Goal: Task Accomplishment & Management: Use online tool/utility

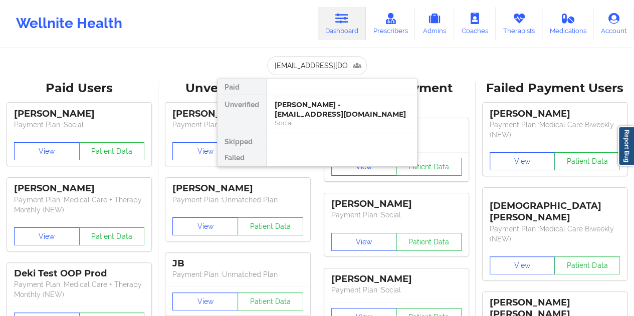
click at [321, 113] on div "[PERSON_NAME] - [EMAIL_ADDRESS][DOMAIN_NAME]" at bounding box center [342, 109] width 134 height 19
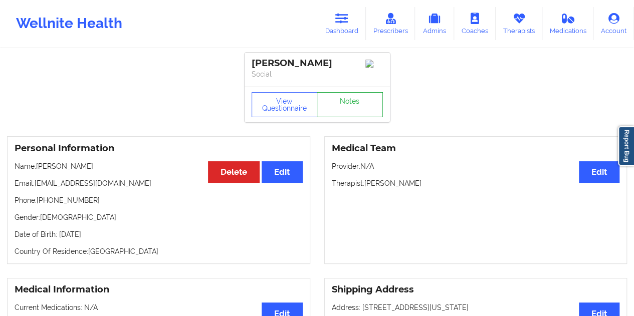
click at [339, 110] on link "Notes" at bounding box center [350, 104] width 66 height 25
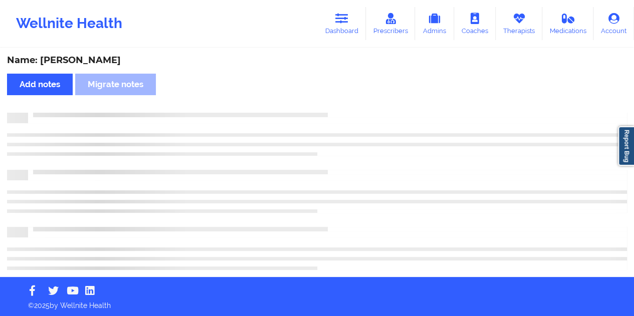
click at [91, 58] on div "Name: [PERSON_NAME]" at bounding box center [317, 61] width 620 height 12
copy div "[PERSON_NAME]"
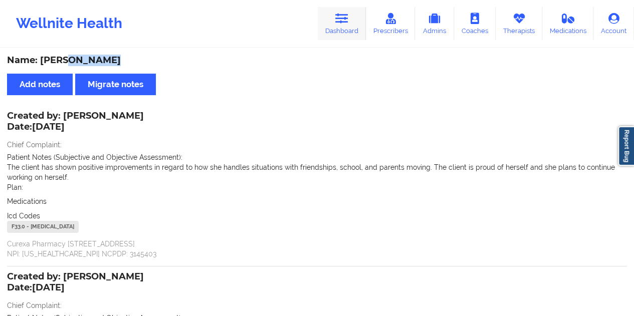
click at [342, 17] on icon at bounding box center [341, 18] width 13 height 11
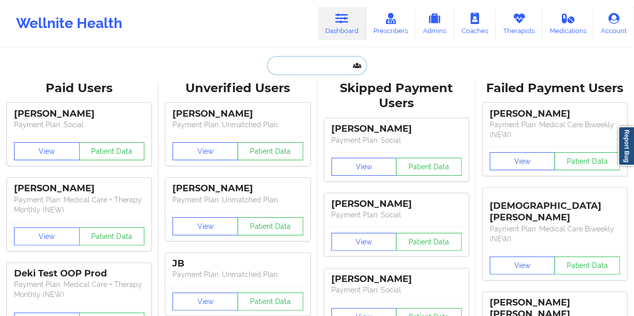
click at [312, 63] on input "text" at bounding box center [316, 65] width 99 height 19
paste input "[EMAIL_ADDRESS][DOMAIN_NAME]"
type input "[EMAIL_ADDRESS][DOMAIN_NAME]"
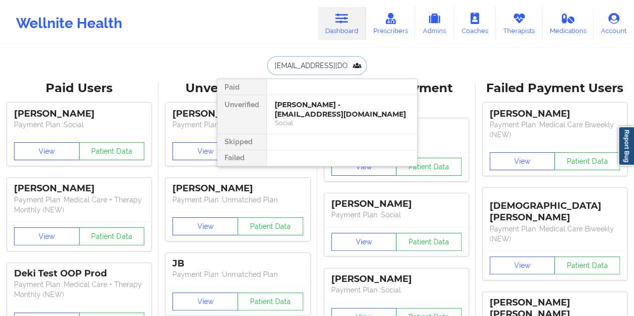
click at [324, 107] on div "[PERSON_NAME] - [EMAIL_ADDRESS][DOMAIN_NAME]" at bounding box center [342, 109] width 134 height 19
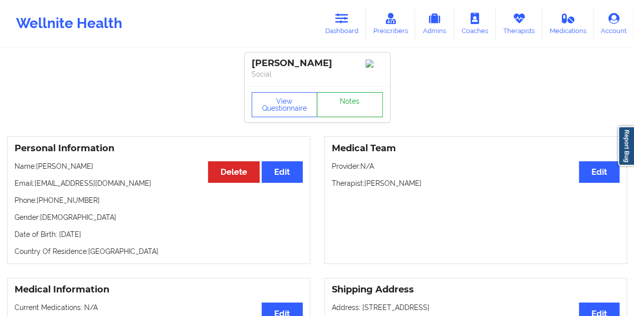
click at [348, 101] on link "Notes" at bounding box center [350, 104] width 66 height 25
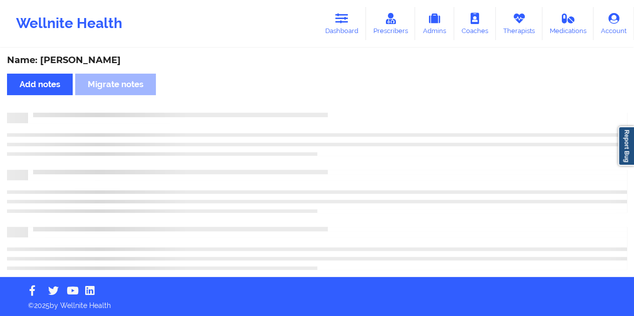
click at [110, 56] on div "Name: [PERSON_NAME]" at bounding box center [317, 61] width 620 height 12
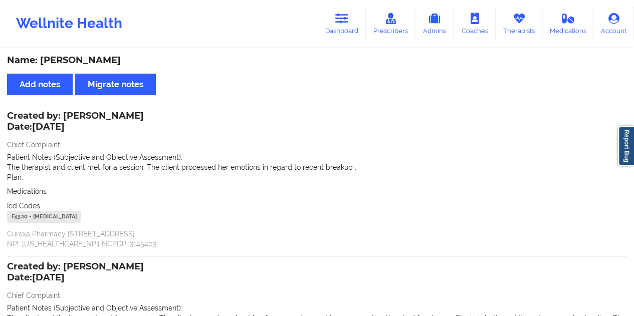
copy div "[PERSON_NAME]"
click at [336, 13] on link "Dashboard" at bounding box center [342, 23] width 48 height 33
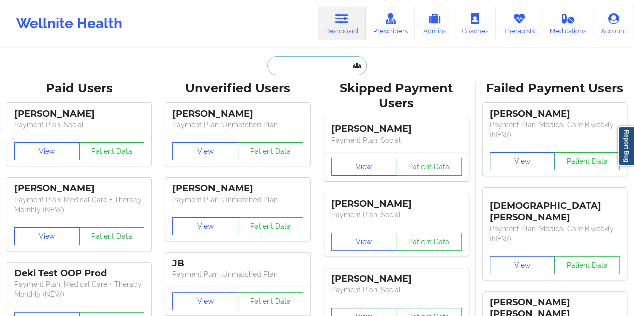
click at [309, 64] on input "text" at bounding box center [316, 65] width 99 height 19
paste input "[EMAIL_ADDRESS][DOMAIN_NAME]"
type input "[EMAIL_ADDRESS][DOMAIN_NAME]"
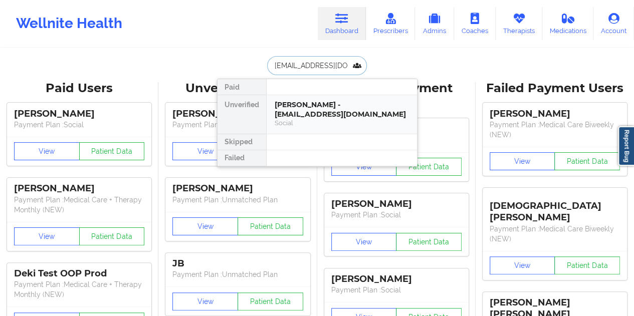
click at [328, 109] on div "[PERSON_NAME] - [EMAIL_ADDRESS][DOMAIN_NAME]" at bounding box center [342, 109] width 134 height 19
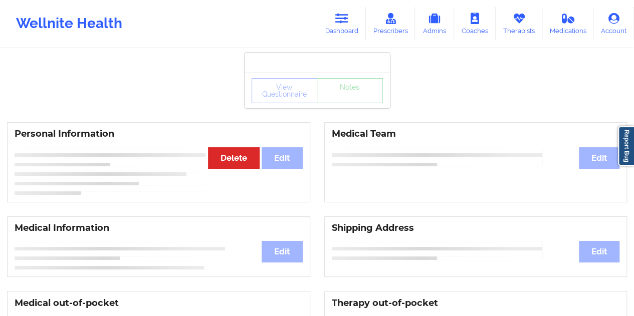
click at [341, 105] on div "View Questionnaire Notes" at bounding box center [317, 90] width 145 height 36
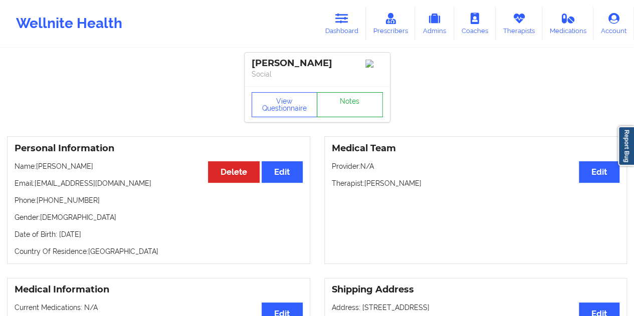
click at [351, 106] on link "Notes" at bounding box center [350, 104] width 66 height 25
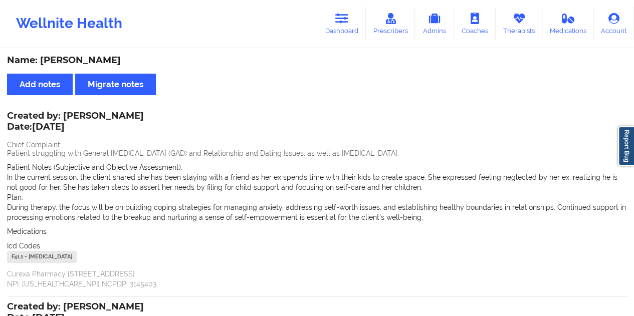
click at [104, 60] on div "Name: [PERSON_NAME]" at bounding box center [317, 61] width 620 height 12
copy div "Ventour"
drag, startPoint x: 338, startPoint y: 34, endPoint x: 332, endPoint y: 39, distance: 7.8
click at [338, 34] on link "Dashboard" at bounding box center [342, 23] width 48 height 33
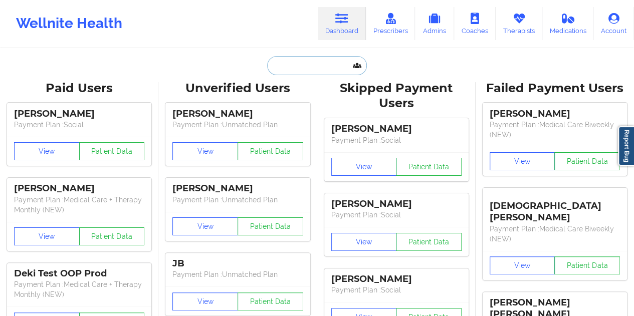
click at [297, 59] on input "text" at bounding box center [316, 65] width 99 height 19
paste input "[EMAIL_ADDRESS][DOMAIN_NAME]"
type input "[EMAIL_ADDRESS][DOMAIN_NAME]"
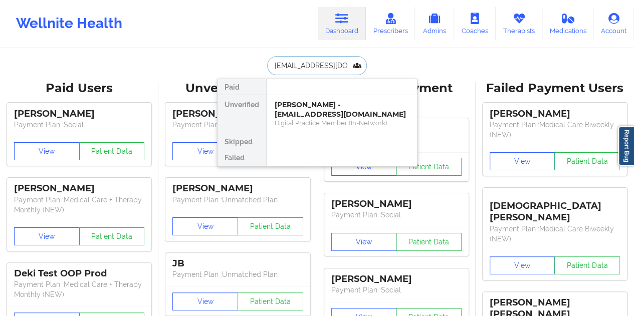
click at [313, 113] on div "[PERSON_NAME] - [EMAIL_ADDRESS][DOMAIN_NAME]" at bounding box center [342, 109] width 134 height 19
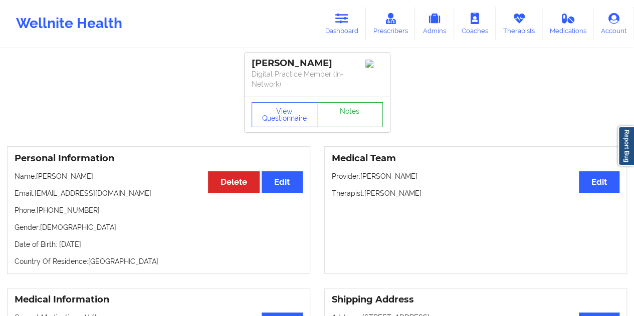
click at [350, 104] on link "Notes" at bounding box center [350, 114] width 66 height 25
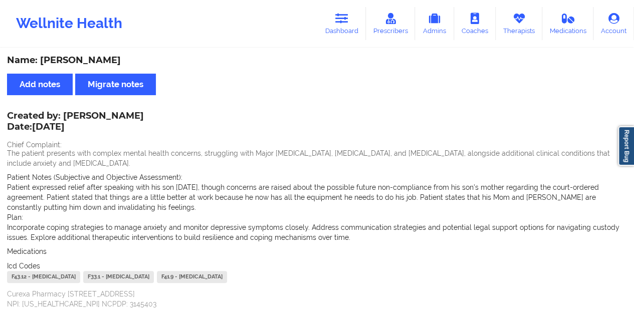
click at [102, 62] on div "Name: [PERSON_NAME]" at bounding box center [317, 61] width 620 height 12
copy div "[PERSON_NAME]"
click at [344, 31] on link "Dashboard" at bounding box center [342, 23] width 48 height 33
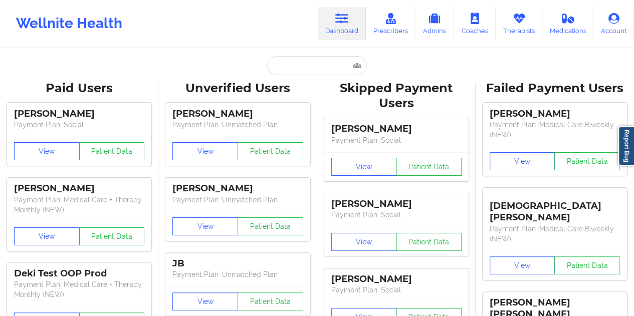
click at [295, 67] on input "text" at bounding box center [316, 65] width 99 height 19
paste input "[EMAIL_ADDRESS][DOMAIN_NAME]"
type input "[EMAIL_ADDRESS][DOMAIN_NAME]"
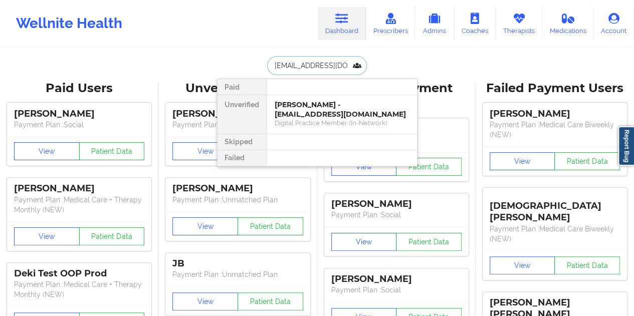
scroll to position [0, 7]
click at [317, 120] on div "Social" at bounding box center [342, 123] width 134 height 9
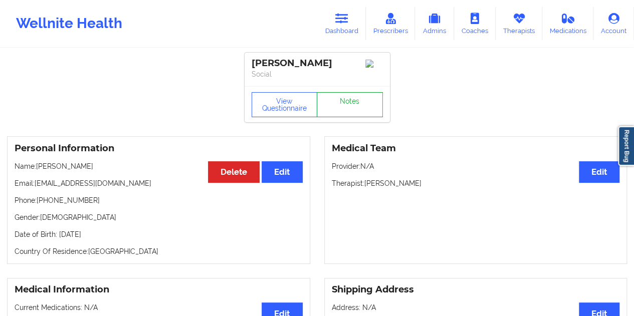
click at [365, 101] on link "Notes" at bounding box center [350, 104] width 66 height 25
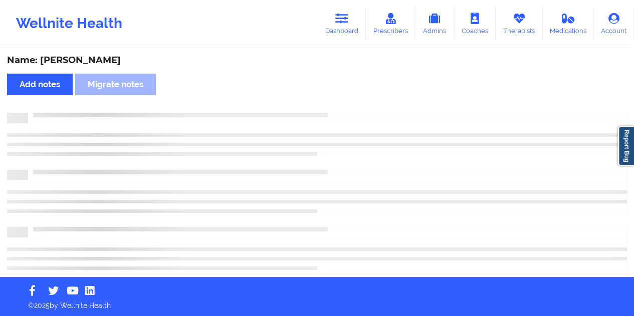
click at [90, 60] on div "Name: [PERSON_NAME]" at bounding box center [317, 61] width 620 height 12
copy div "Henchy"
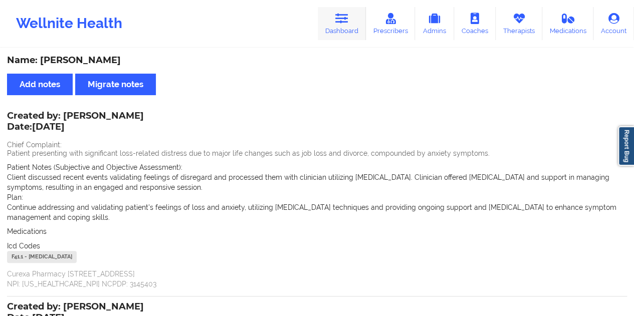
click at [338, 24] on icon at bounding box center [341, 18] width 13 height 11
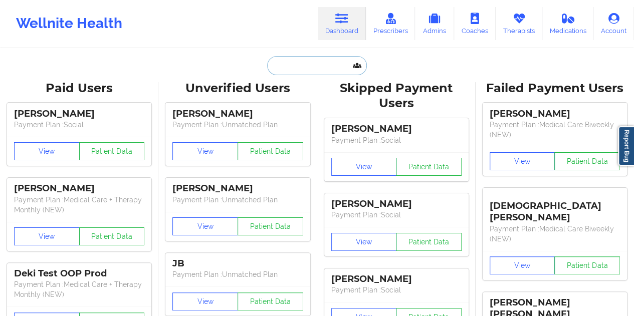
click at [305, 67] on input "text" at bounding box center [316, 65] width 99 height 19
paste input "[EMAIL_ADDRESS][DOMAIN_NAME]"
type input "[EMAIL_ADDRESS][DOMAIN_NAME]"
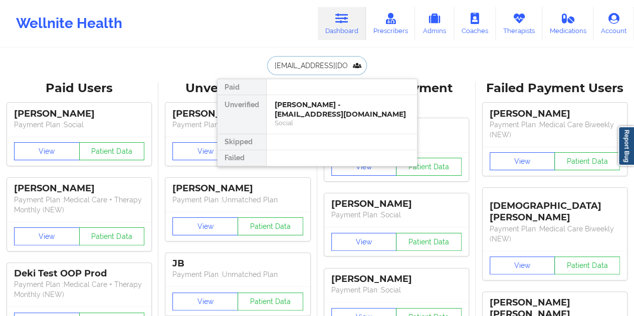
scroll to position [0, 1]
click at [316, 104] on div "[PERSON_NAME] - [EMAIL_ADDRESS][DOMAIN_NAME]" at bounding box center [342, 109] width 134 height 19
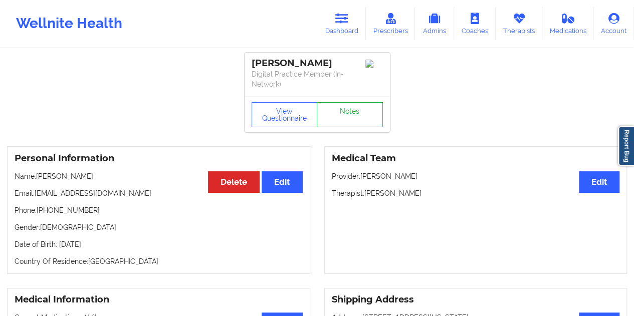
click at [339, 106] on link "Notes" at bounding box center [350, 114] width 66 height 25
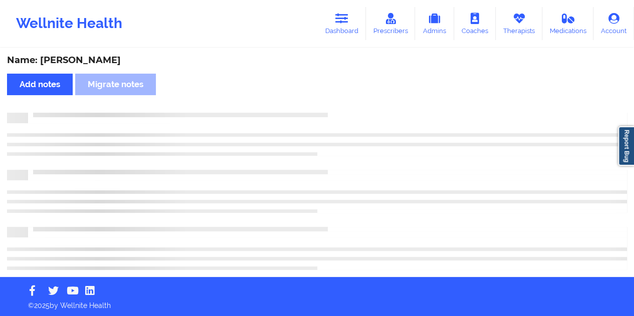
click at [112, 52] on div "Name: [PERSON_NAME] Add notes Migrate notes" at bounding box center [317, 163] width 634 height 228
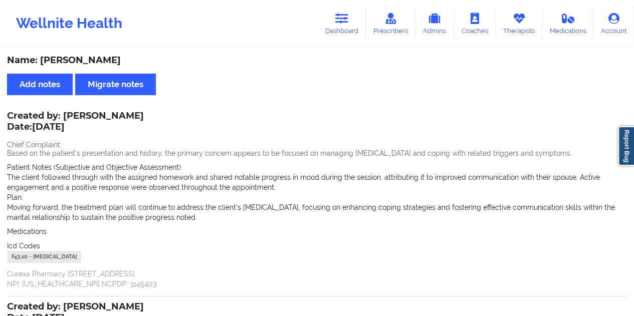
click at [112, 54] on div "Name: [PERSON_NAME] Add notes Migrate notes Created by: [PERSON_NAME] Date: [DA…" at bounding box center [317, 290] width 634 height 482
copy div "[PERSON_NAME]"
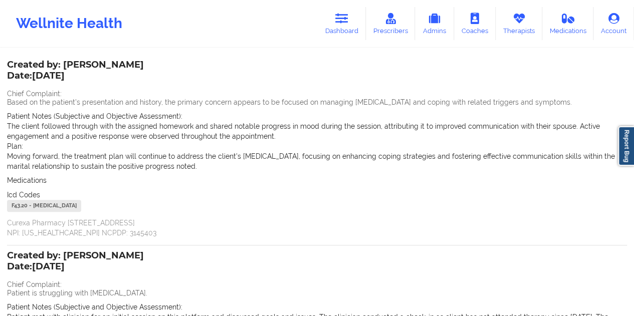
scroll to position [4, 0]
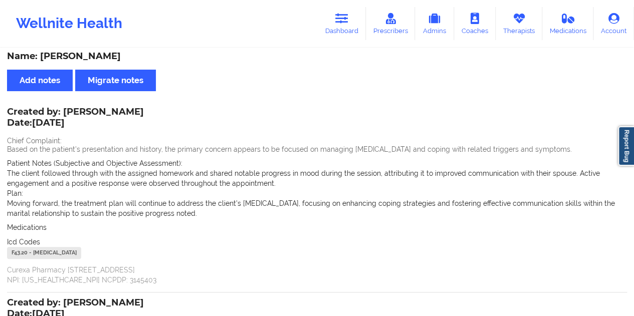
drag, startPoint x: 177, startPoint y: 55, endPoint x: 172, endPoint y: 56, distance: 5.1
click at [178, 55] on div "Name: [PERSON_NAME]" at bounding box center [317, 57] width 620 height 12
click at [126, 56] on div "Name: [PERSON_NAME]" at bounding box center [317, 57] width 620 height 12
drag, startPoint x: 125, startPoint y: 55, endPoint x: 54, endPoint y: 55, distance: 71.2
click at [54, 55] on div "Name: [PERSON_NAME]" at bounding box center [317, 57] width 620 height 12
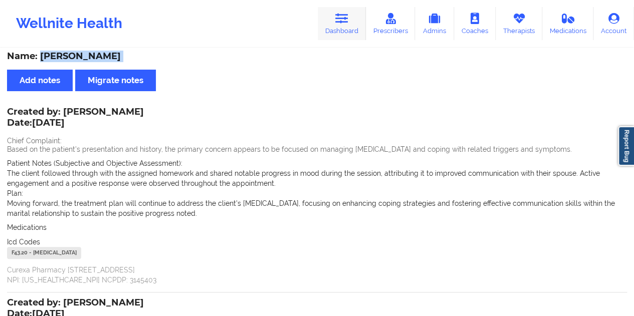
click at [341, 25] on link "Dashboard" at bounding box center [342, 23] width 48 height 33
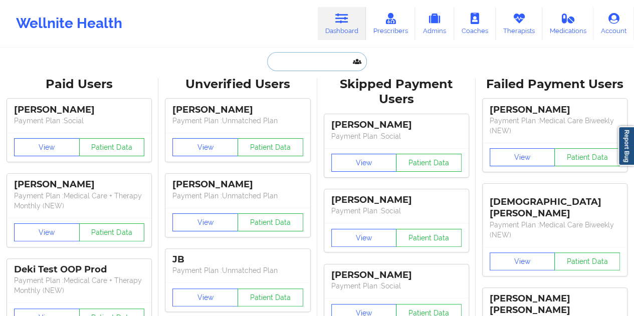
click at [289, 66] on input "text" at bounding box center [316, 61] width 99 height 19
paste input "[EMAIL_ADDRESS][DOMAIN_NAME]"
type input "[EMAIL_ADDRESS][DOMAIN_NAME]"
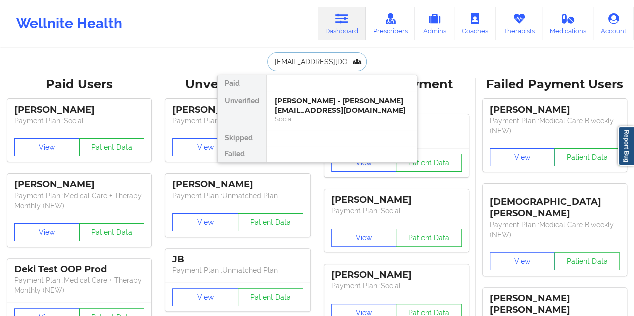
click at [323, 101] on div "[PERSON_NAME] - [PERSON_NAME][EMAIL_ADDRESS][DOMAIN_NAME]" at bounding box center [342, 105] width 134 height 19
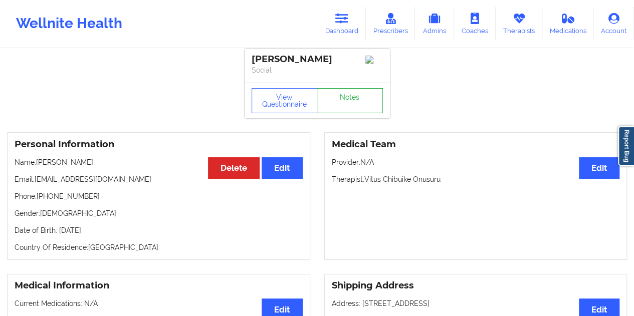
click at [323, 101] on link "Notes" at bounding box center [350, 100] width 66 height 25
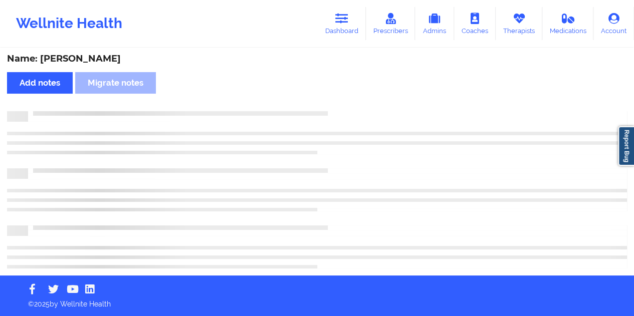
click at [94, 56] on div "Name: [PERSON_NAME]" at bounding box center [317, 59] width 620 height 12
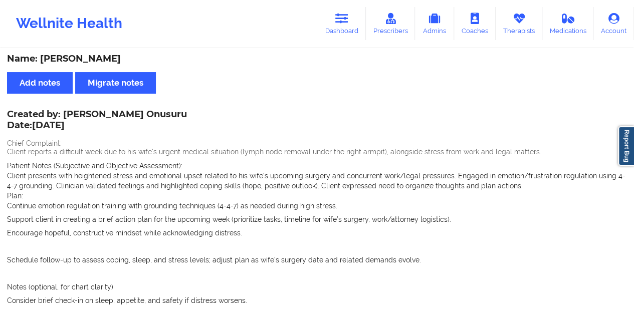
scroll to position [4, 0]
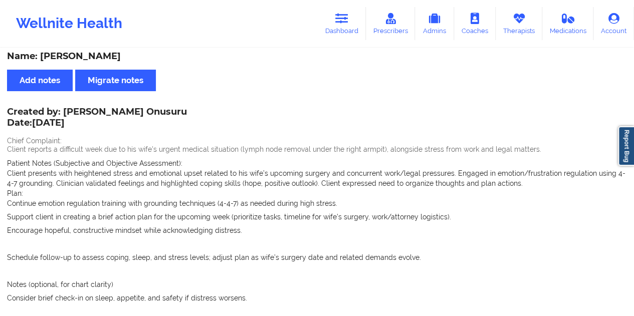
copy div "[PERSON_NAME]"
click at [339, 33] on link "Dashboard" at bounding box center [342, 23] width 48 height 33
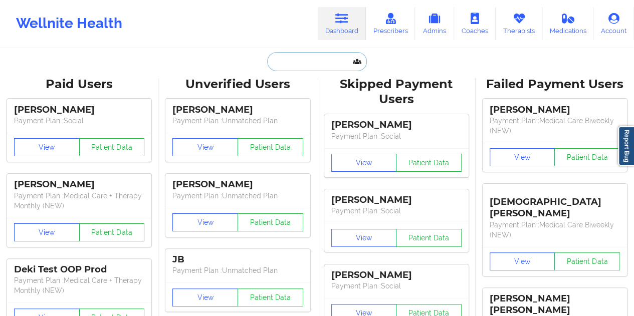
click at [303, 69] on input "text" at bounding box center [316, 61] width 99 height 19
paste input "[EMAIL_ADDRESS][DOMAIN_NAME]"
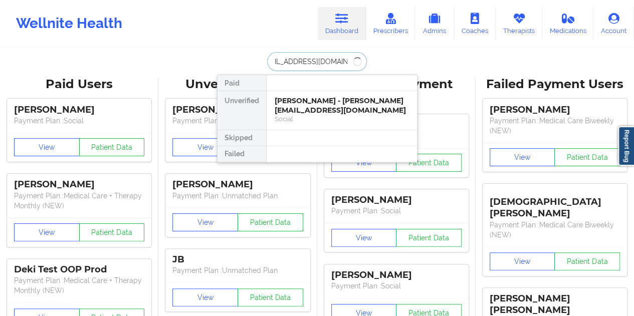
type input "[EMAIL_ADDRESS][DOMAIN_NAME]"
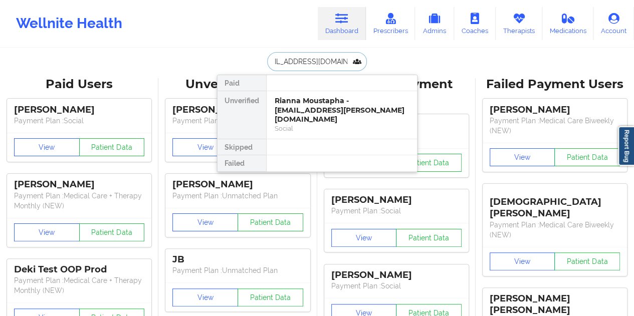
scroll to position [0, 0]
click at [305, 103] on div "Rianna Moustapha - [EMAIL_ADDRESS][PERSON_NAME][DOMAIN_NAME]" at bounding box center [342, 110] width 134 height 28
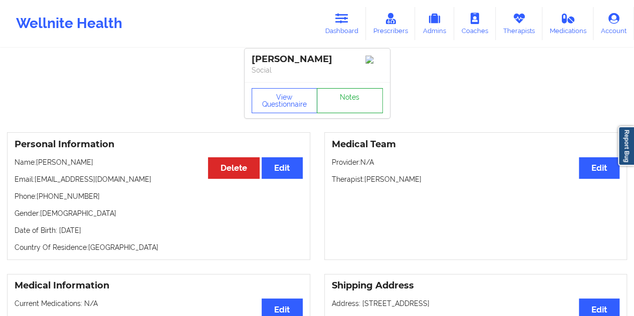
click at [340, 94] on link "Notes" at bounding box center [350, 100] width 66 height 25
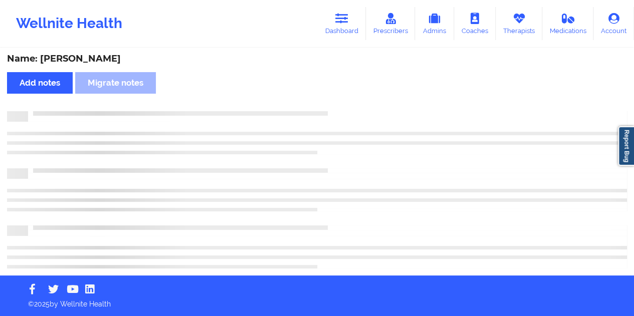
scroll to position [4, 0]
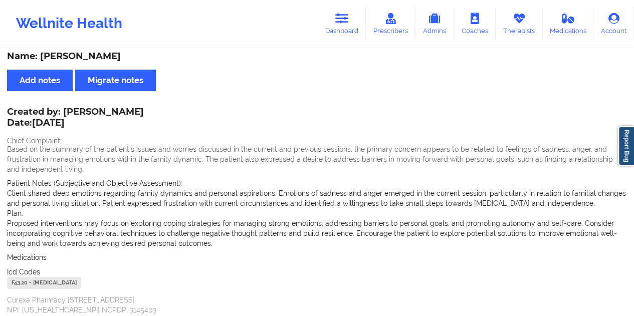
click at [108, 58] on div "Name: [PERSON_NAME]" at bounding box center [317, 57] width 620 height 12
copy div "Moustapha"
click at [343, 28] on link "Dashboard" at bounding box center [342, 23] width 48 height 33
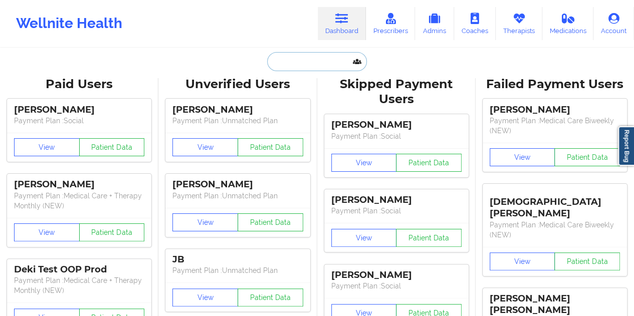
click at [308, 63] on input "text" at bounding box center [316, 61] width 99 height 19
paste input "[PERSON_NAME][EMAIL_ADDRESS][PERSON_NAME][DOMAIN_NAME]"
type input "[PERSON_NAME][EMAIL_ADDRESS][PERSON_NAME][DOMAIN_NAME]"
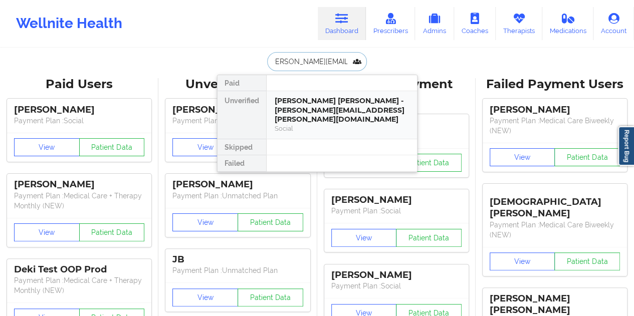
click at [335, 107] on div "[PERSON_NAME] [PERSON_NAME] - [PERSON_NAME][EMAIL_ADDRESS][PERSON_NAME][DOMAIN_…" at bounding box center [342, 110] width 134 height 28
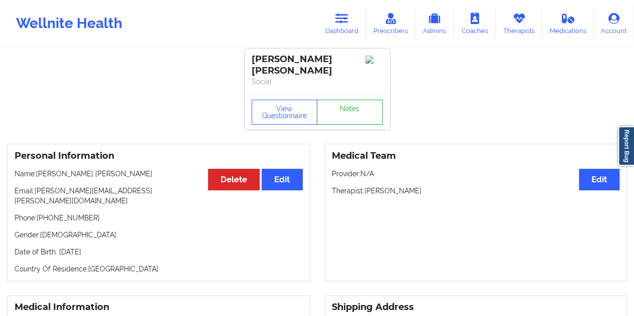
click at [346, 105] on link "Notes" at bounding box center [350, 112] width 66 height 25
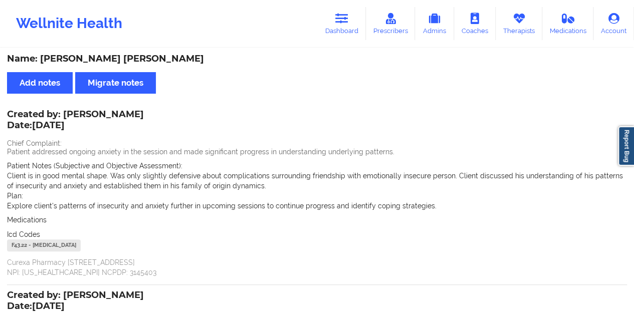
scroll to position [4, 0]
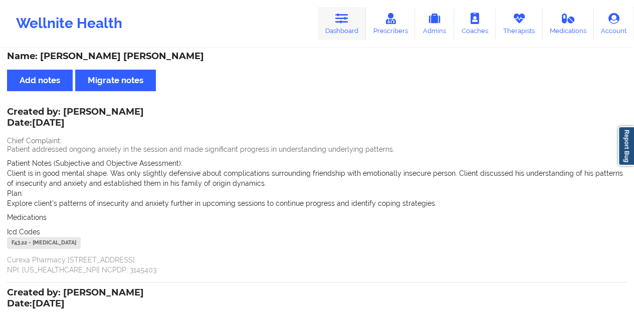
click at [337, 26] on link "Dashboard" at bounding box center [342, 23] width 48 height 33
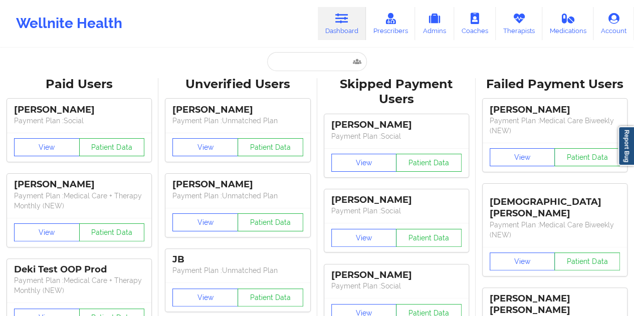
click at [295, 69] on input "text" at bounding box center [316, 61] width 99 height 19
paste input "[EMAIL_ADDRESS][DOMAIN_NAME]"
type input "[EMAIL_ADDRESS][DOMAIN_NAME]"
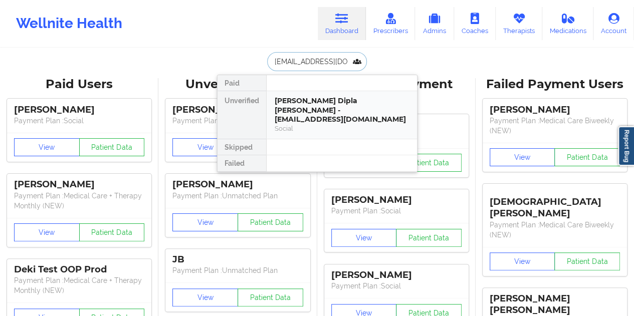
click at [324, 102] on div "[PERSON_NAME] Dipla [PERSON_NAME] - [EMAIL_ADDRESS][DOMAIN_NAME]" at bounding box center [342, 110] width 134 height 28
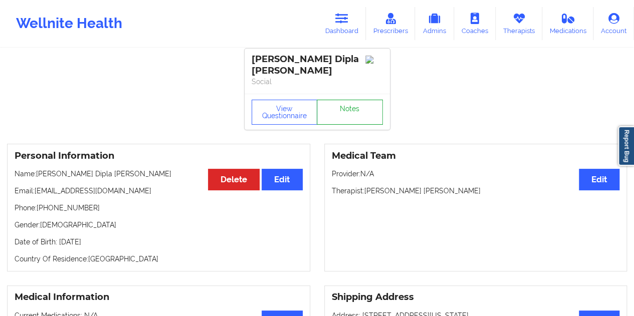
click at [335, 102] on link "Notes" at bounding box center [350, 112] width 66 height 25
